Goal: Task Accomplishment & Management: Complete application form

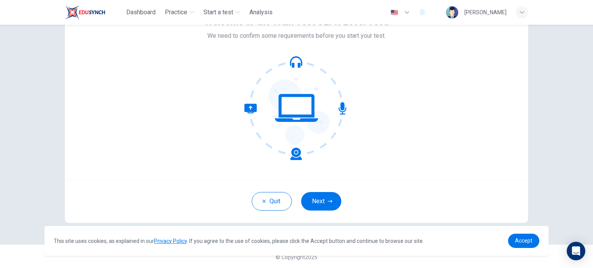
scroll to position [53, 0]
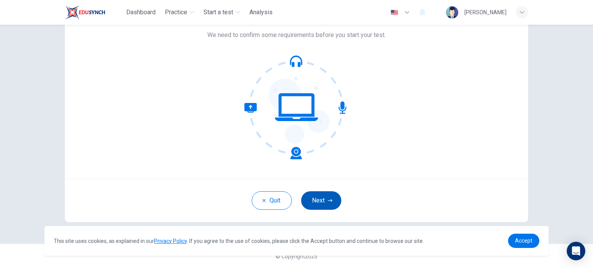
click at [316, 199] on button "Next" at bounding box center [321, 200] width 40 height 19
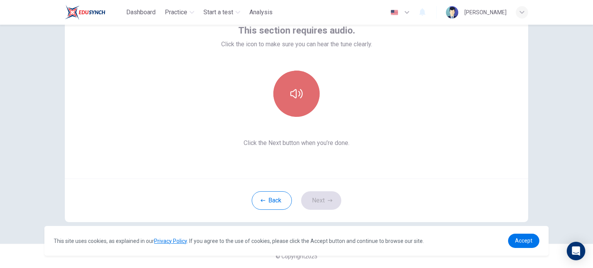
click at [296, 103] on button "button" at bounding box center [296, 94] width 46 height 46
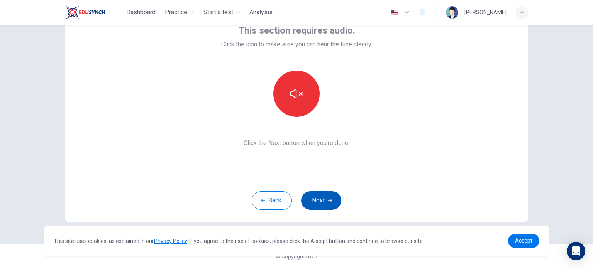
click at [328, 201] on icon "button" at bounding box center [330, 200] width 5 height 5
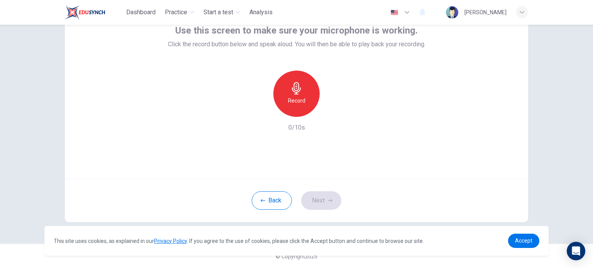
click at [286, 82] on div "Record" at bounding box center [296, 94] width 46 height 46
click at [299, 98] on h6 "Stop" at bounding box center [297, 100] width 12 height 9
click at [328, 111] on icon "button" at bounding box center [332, 111] width 8 height 8
click at [328, 201] on icon "button" at bounding box center [330, 200] width 5 height 5
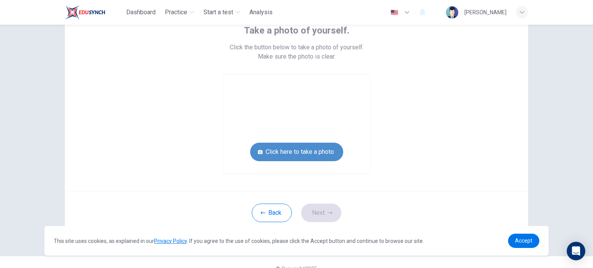
click at [329, 151] on button "Click here to take a photo" at bounding box center [296, 152] width 93 height 19
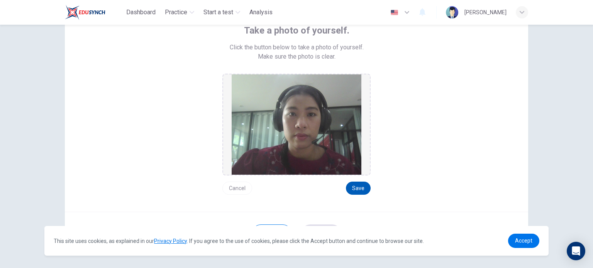
click at [362, 187] on button "Save" at bounding box center [358, 188] width 25 height 13
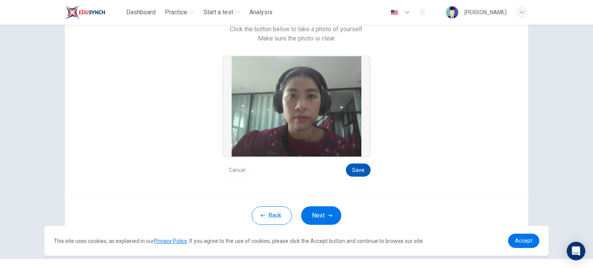
scroll to position [86, 0]
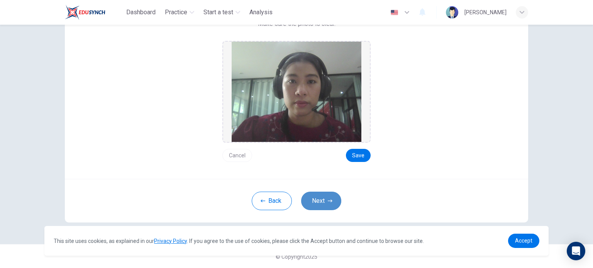
click at [323, 198] on button "Next" at bounding box center [321, 201] width 40 height 19
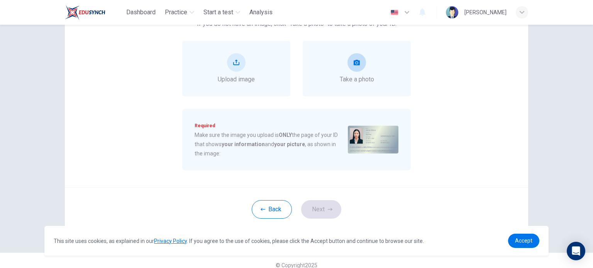
click at [349, 83] on span "Take a photo" at bounding box center [357, 79] width 34 height 9
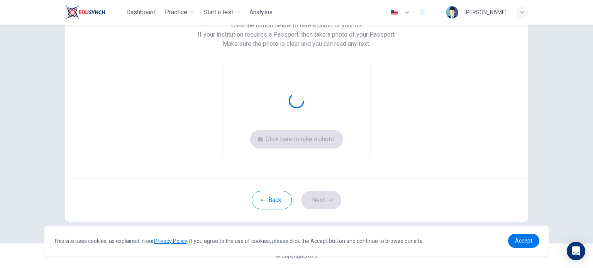
scroll to position [74, 0]
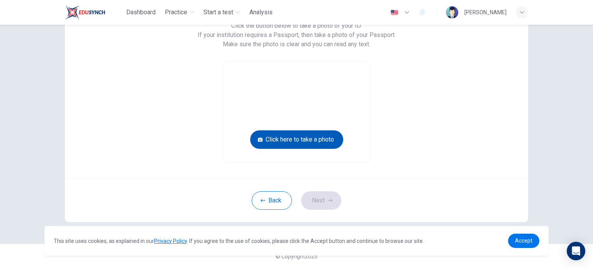
click at [316, 139] on button "Click here to take a photo" at bounding box center [296, 139] width 93 height 19
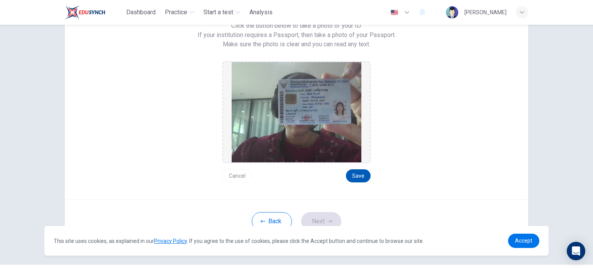
click at [357, 173] on button "Save" at bounding box center [358, 175] width 25 height 13
click at [329, 219] on icon "button" at bounding box center [330, 221] width 5 height 5
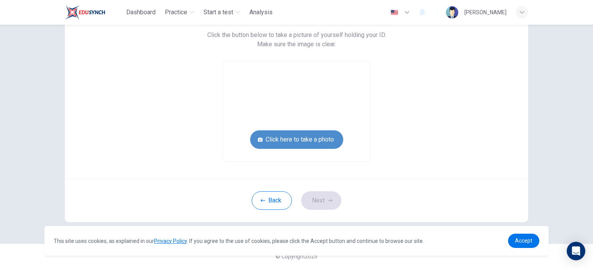
click at [315, 140] on button "Click here to take a photo" at bounding box center [296, 139] width 93 height 19
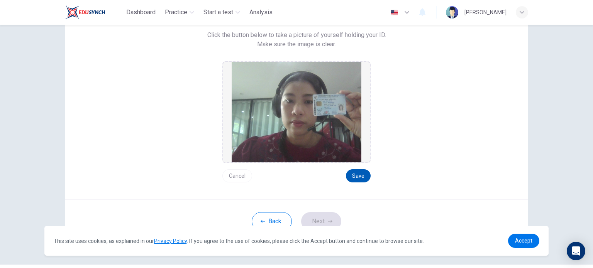
click at [357, 176] on button "Save" at bounding box center [358, 175] width 25 height 13
click at [327, 217] on button "Next" at bounding box center [321, 221] width 40 height 19
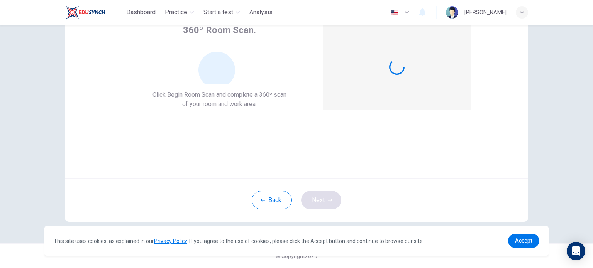
scroll to position [53, 0]
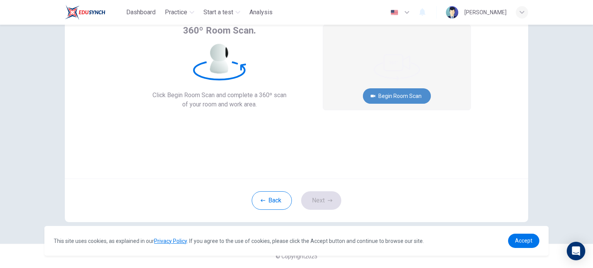
click at [389, 95] on button "Begin Room Scan" at bounding box center [397, 95] width 68 height 15
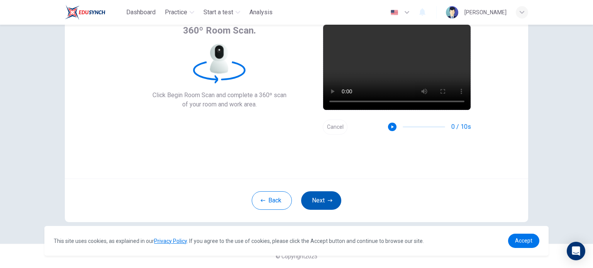
click at [322, 201] on button "Next" at bounding box center [321, 200] width 40 height 19
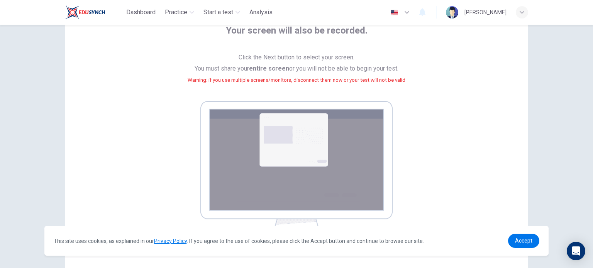
scroll to position [130, 0]
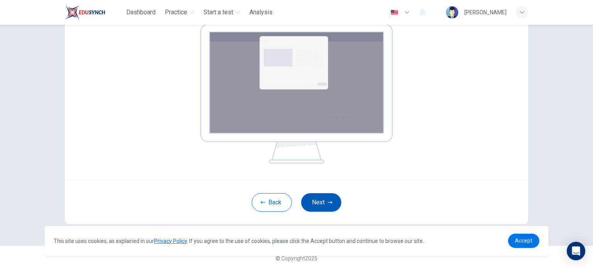
click at [329, 201] on icon "button" at bounding box center [330, 202] width 5 height 3
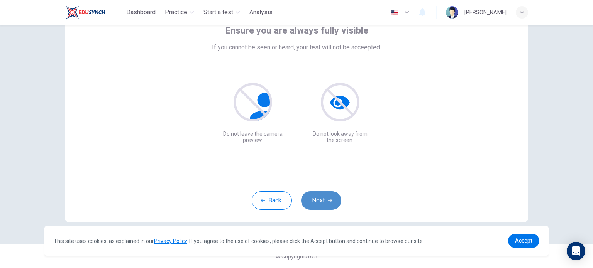
click at [328, 200] on icon "button" at bounding box center [330, 200] width 5 height 3
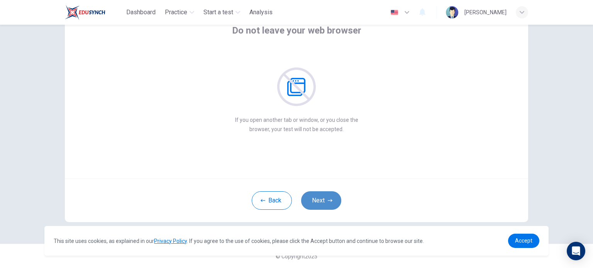
click at [328, 200] on icon "button" at bounding box center [330, 200] width 5 height 3
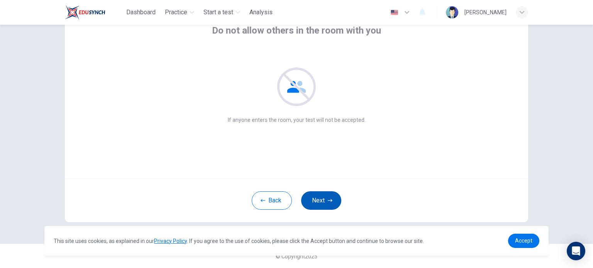
click at [328, 200] on icon "button" at bounding box center [330, 200] width 5 height 3
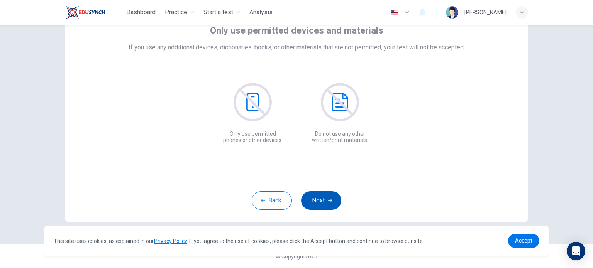
click at [328, 200] on icon "button" at bounding box center [330, 200] width 5 height 3
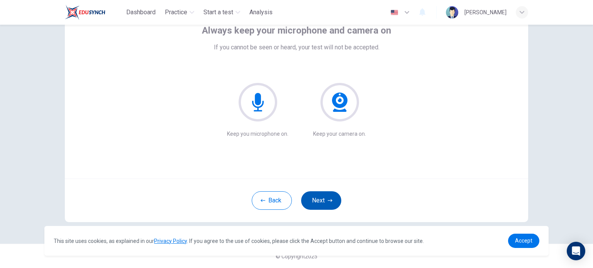
click at [328, 200] on icon "button" at bounding box center [330, 200] width 5 height 3
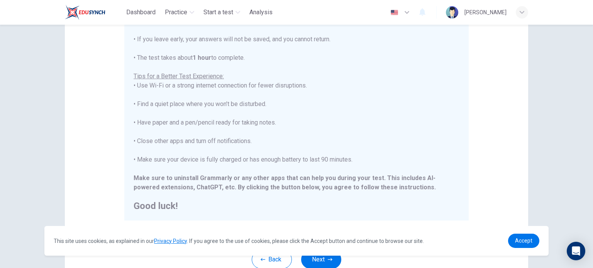
scroll to position [161, 0]
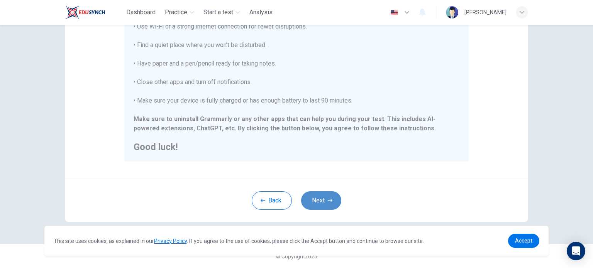
click at [329, 199] on icon "button" at bounding box center [330, 200] width 5 height 5
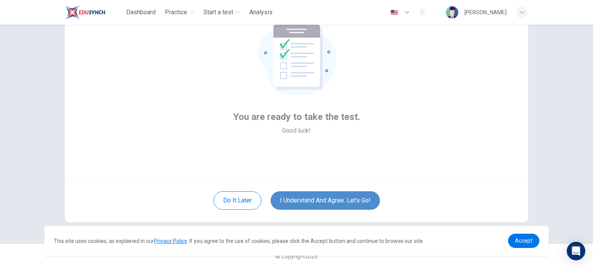
click at [329, 199] on button "I understand and agree. Let’s go!" at bounding box center [325, 200] width 109 height 19
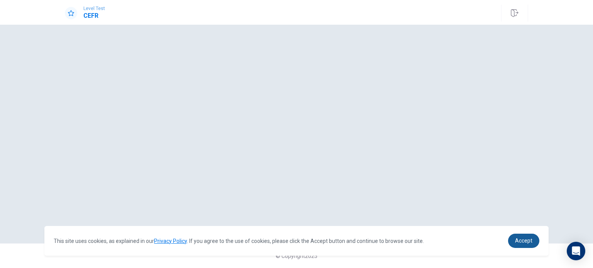
click at [517, 245] on link "Accept" at bounding box center [523, 241] width 31 height 14
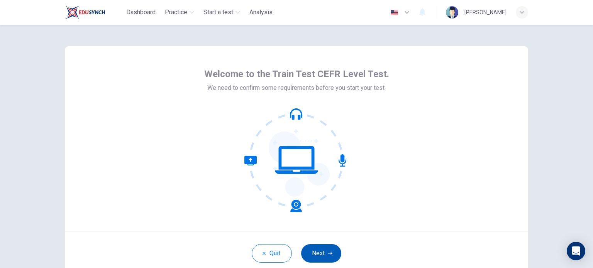
click at [333, 253] on button "Next" at bounding box center [321, 253] width 40 height 19
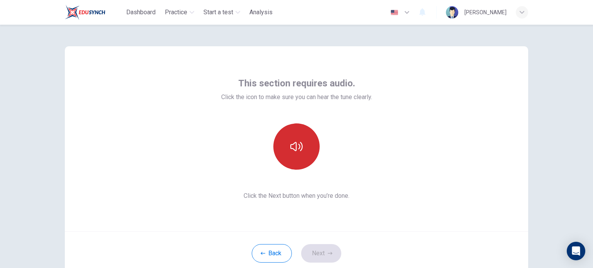
click at [299, 151] on icon "button" at bounding box center [296, 146] width 12 height 12
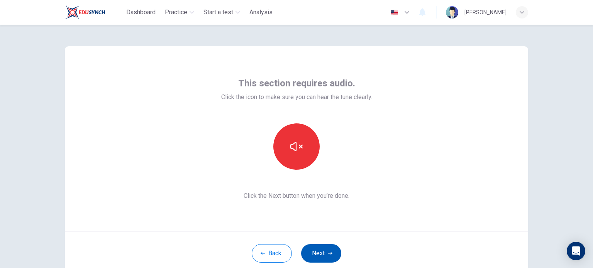
click at [320, 255] on button "Next" at bounding box center [321, 253] width 40 height 19
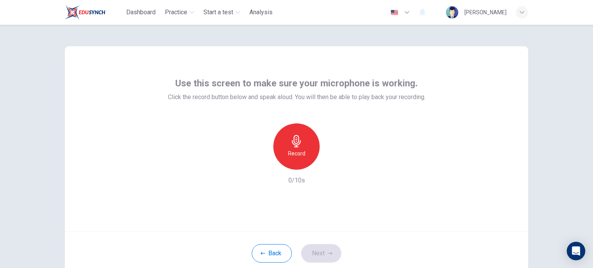
click at [300, 153] on h6 "Record" at bounding box center [296, 153] width 17 height 9
click at [299, 149] on h6 "Stop" at bounding box center [297, 153] width 12 height 9
click at [330, 165] on icon "button" at bounding box center [332, 164] width 8 height 8
click at [328, 251] on icon "button" at bounding box center [330, 253] width 5 height 5
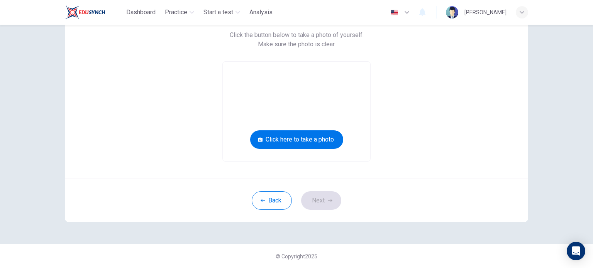
scroll to position [27, 0]
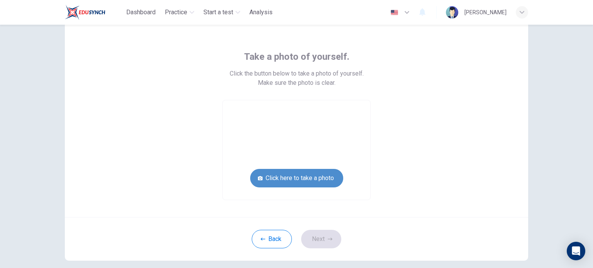
click at [311, 184] on button "Click here to take a photo" at bounding box center [296, 178] width 93 height 19
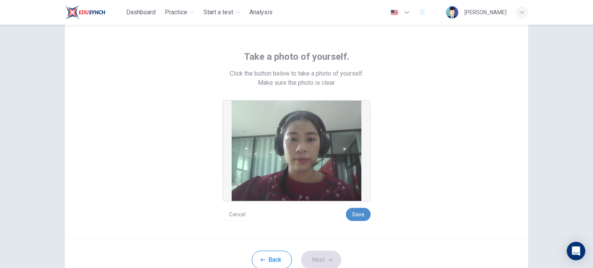
click at [353, 215] on button "Save" at bounding box center [358, 214] width 25 height 13
click at [330, 256] on button "Next" at bounding box center [321, 260] width 40 height 19
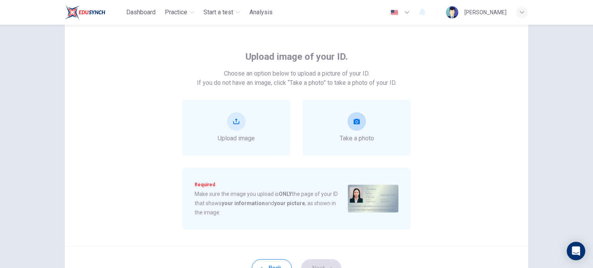
click at [367, 124] on div "Take a photo" at bounding box center [357, 127] width 34 height 31
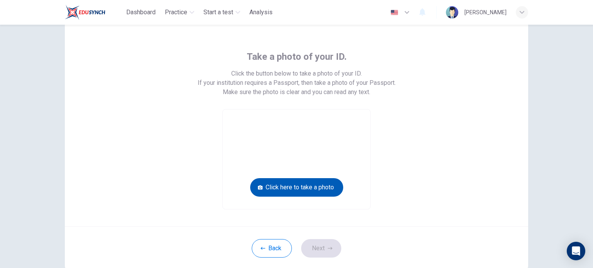
click at [302, 186] on button "Click here to take a photo" at bounding box center [296, 187] width 93 height 19
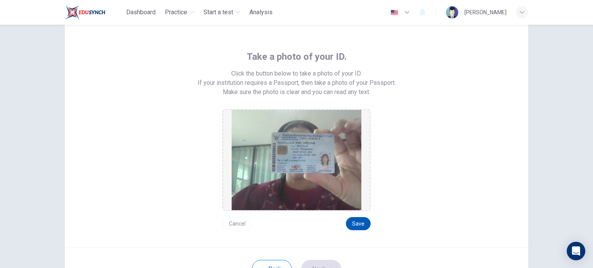
click at [355, 217] on button "Save" at bounding box center [358, 223] width 25 height 13
click at [327, 264] on button "Next" at bounding box center [321, 269] width 40 height 19
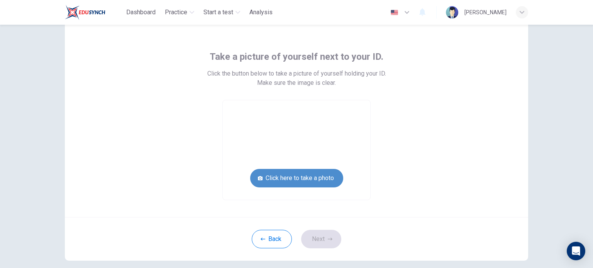
click at [310, 182] on button "Click here to take a photo" at bounding box center [296, 178] width 93 height 19
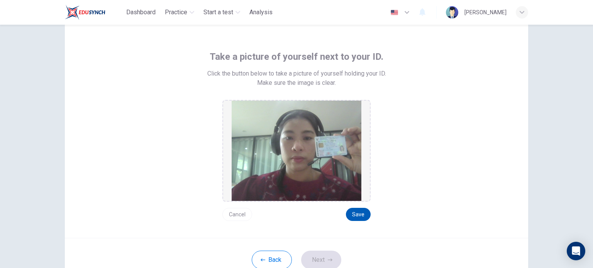
click at [357, 216] on button "Save" at bounding box center [358, 214] width 25 height 13
click at [319, 256] on button "Next" at bounding box center [321, 260] width 40 height 19
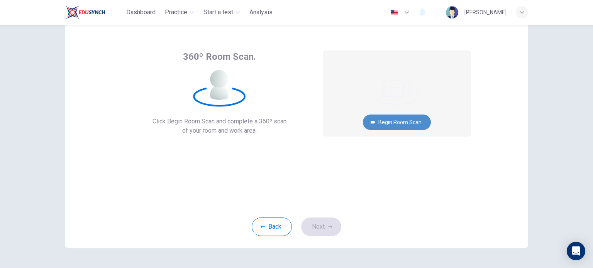
click at [411, 122] on button "Begin Room Scan" at bounding box center [397, 122] width 68 height 15
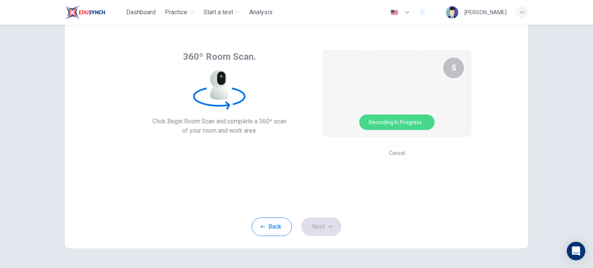
click at [391, 150] on button "Cancel" at bounding box center [396, 153] width 25 height 15
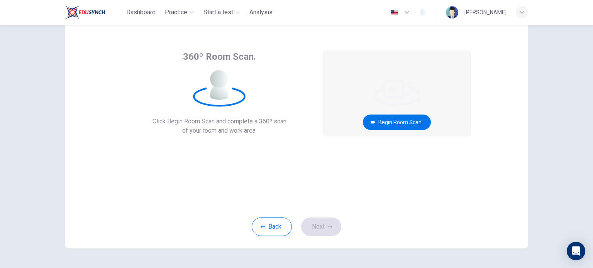
click at [517, 12] on div "button" at bounding box center [522, 12] width 12 height 12
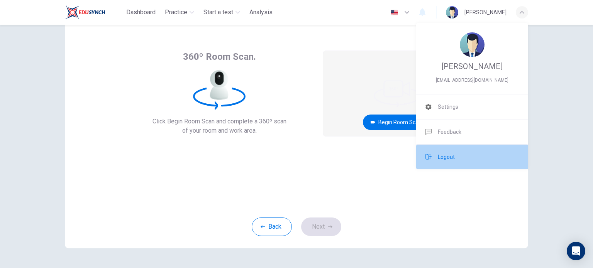
click at [448, 158] on span "Logout" at bounding box center [446, 156] width 17 height 9
